Goal: Complete application form: Complete application form

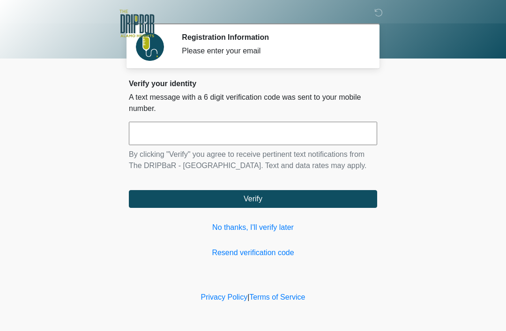
click at [262, 229] on link "No thanks, I'll verify later" at bounding box center [253, 227] width 248 height 11
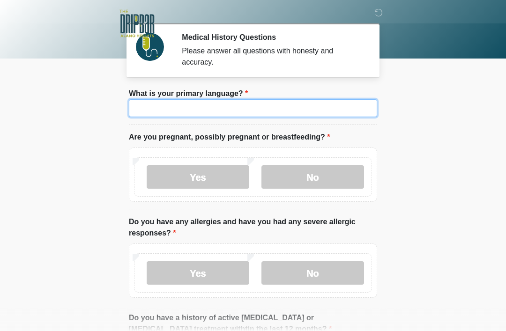
click at [232, 103] on input "What is your primary language?" at bounding box center [253, 108] width 248 height 18
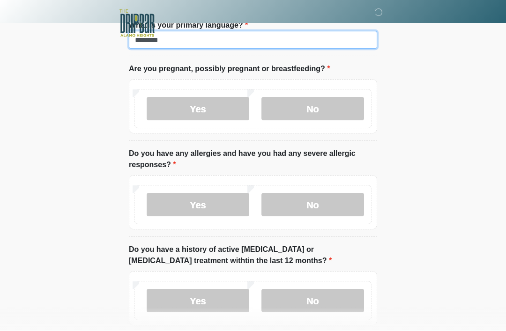
scroll to position [68, 0]
type input "*******"
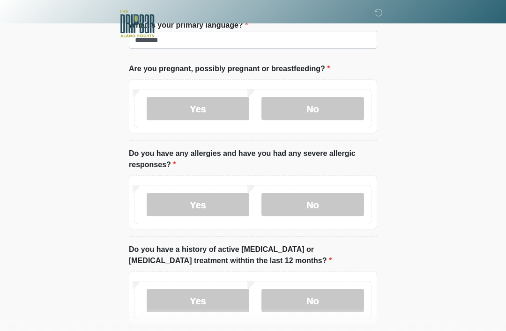
click at [334, 105] on label "No" at bounding box center [312, 108] width 103 height 23
click at [214, 203] on label "Yes" at bounding box center [198, 204] width 103 height 23
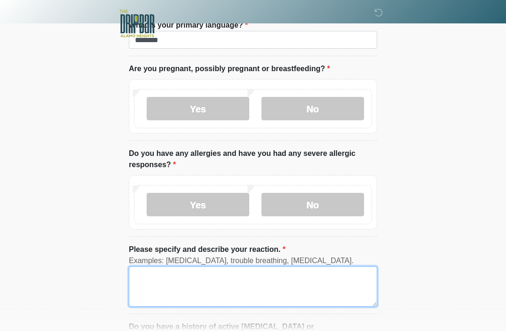
click at [322, 280] on textarea "Please specify and describe your reaction." at bounding box center [253, 286] width 248 height 40
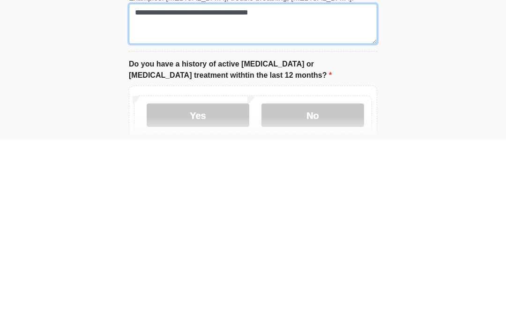
scroll to position [140, 0]
type textarea "**********"
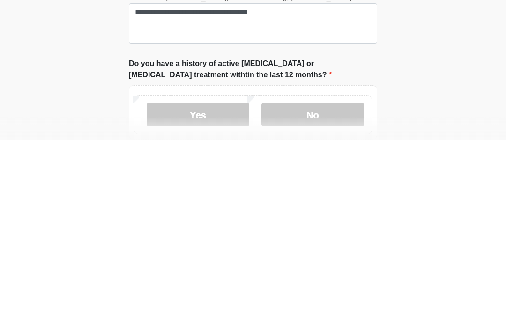
click at [332, 294] on label "No" at bounding box center [312, 305] width 103 height 23
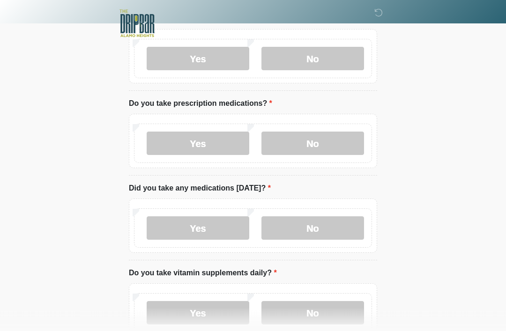
scroll to position [392, 0]
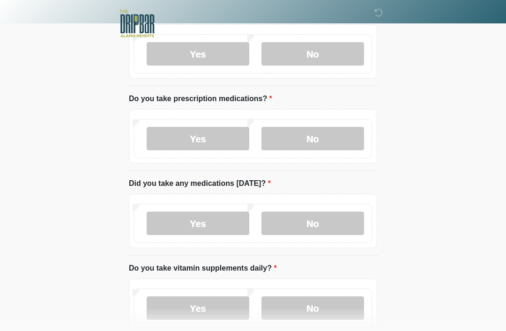
click at [339, 138] on label "No" at bounding box center [312, 138] width 103 height 23
click at [337, 220] on label "No" at bounding box center [312, 223] width 103 height 23
click at [173, 221] on label "Yes" at bounding box center [198, 223] width 103 height 23
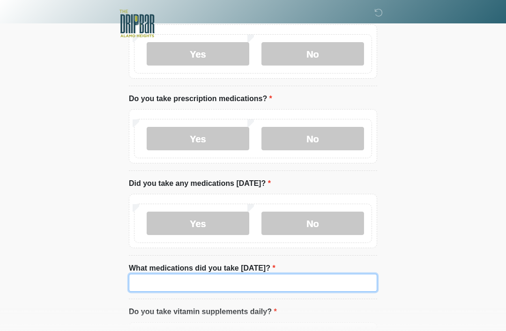
click at [300, 283] on input "What medications did you take today?" at bounding box center [253, 283] width 248 height 18
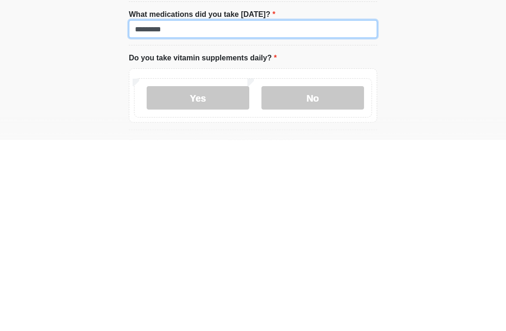
scroll to position [456, 0]
type input "*********"
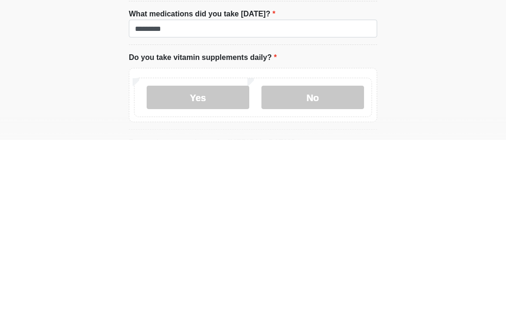
click at [208, 277] on label "Yes" at bounding box center [198, 288] width 103 height 23
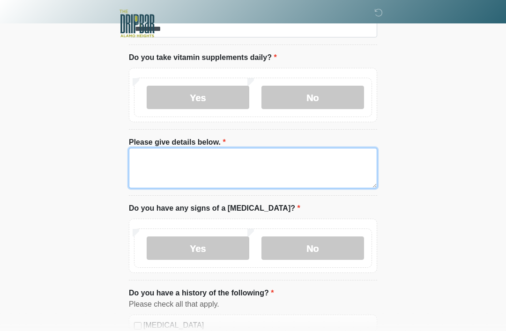
click at [268, 156] on textarea "Please give details below." at bounding box center [253, 168] width 248 height 40
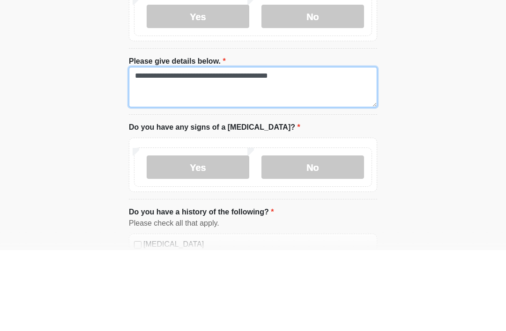
click at [227, 148] on textarea "**********" at bounding box center [253, 168] width 248 height 40
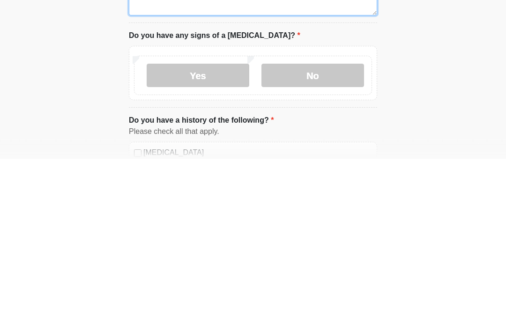
type textarea "**********"
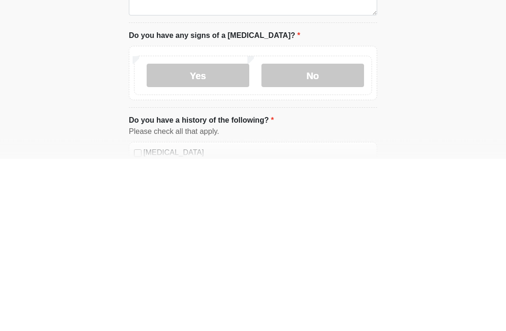
click at [332, 236] on label "No" at bounding box center [312, 247] width 103 height 23
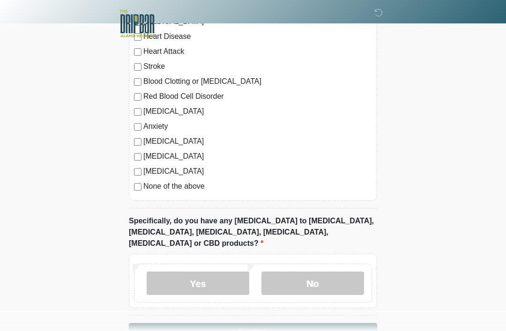
scroll to position [962, 0]
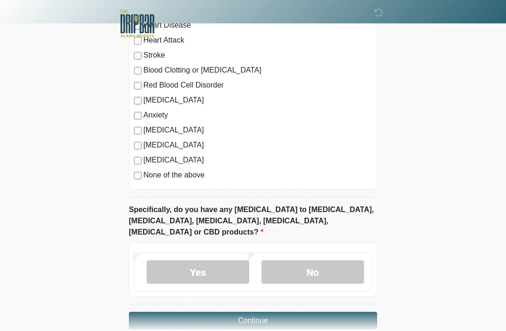
click at [194, 172] on label "None of the above" at bounding box center [257, 175] width 229 height 11
click at [307, 260] on label "No" at bounding box center [312, 271] width 103 height 23
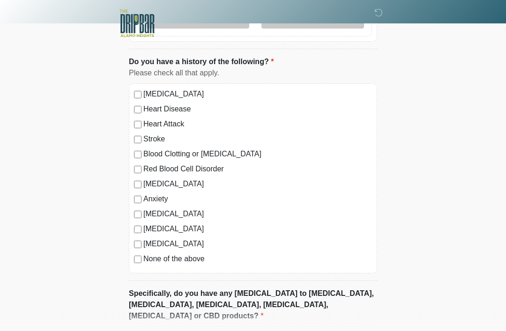
scroll to position [967, 0]
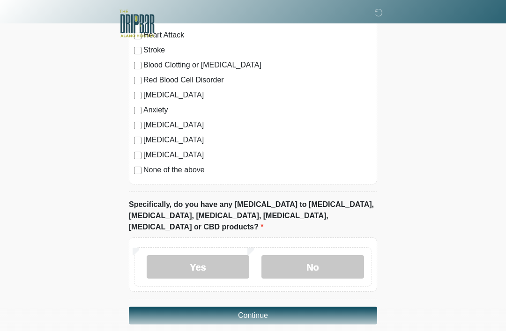
click at [296, 307] on button "Continue" at bounding box center [253, 316] width 248 height 18
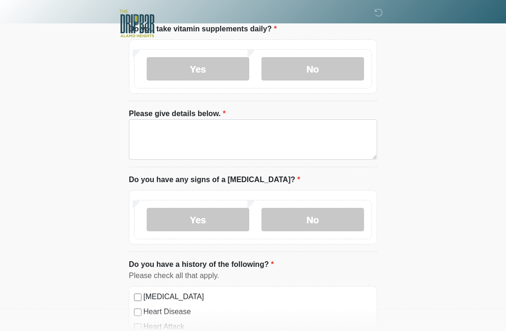
scroll to position [0, 0]
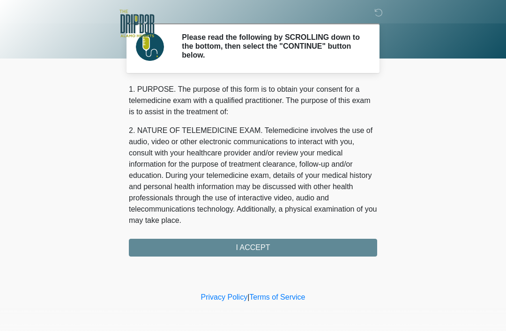
click at [286, 243] on div "1. PURPOSE. The purpose of this form is to obtain your consent for a telemedici…" at bounding box center [253, 170] width 248 height 173
click at [260, 249] on div "1. PURPOSE. The purpose of this form is to obtain your consent for a telemedici…" at bounding box center [253, 170] width 248 height 173
click at [266, 247] on div "1. PURPOSE. The purpose of this form is to obtain your consent for a telemedici…" at bounding box center [253, 170] width 248 height 173
click at [269, 250] on div "1. PURPOSE. The purpose of this form is to obtain your consent for a telemedici…" at bounding box center [253, 170] width 248 height 173
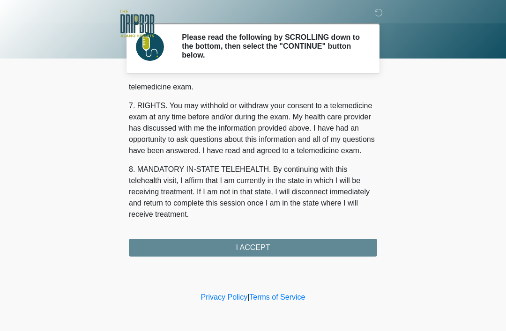
scroll to position [411, 0]
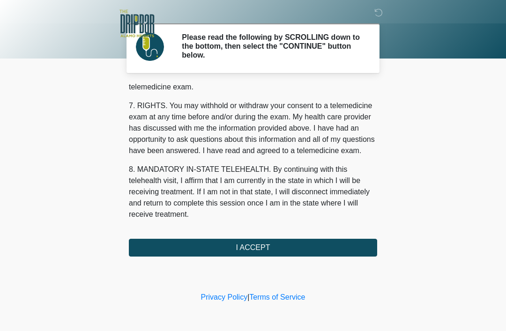
click at [325, 246] on button "I ACCEPT" at bounding box center [253, 248] width 248 height 18
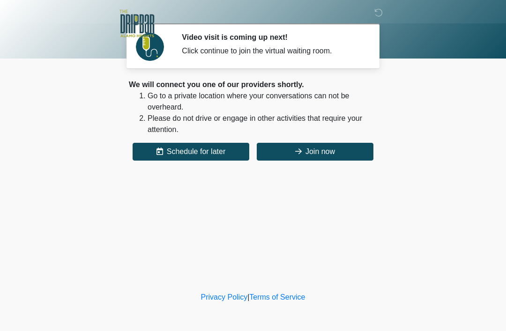
click at [337, 158] on button "Join now" at bounding box center [315, 152] width 117 height 18
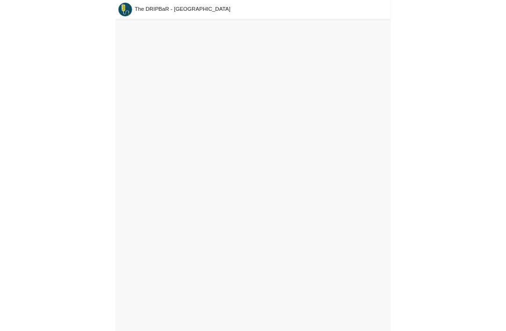
scroll to position [3, 0]
